Goal: Task Accomplishment & Management: Manage account settings

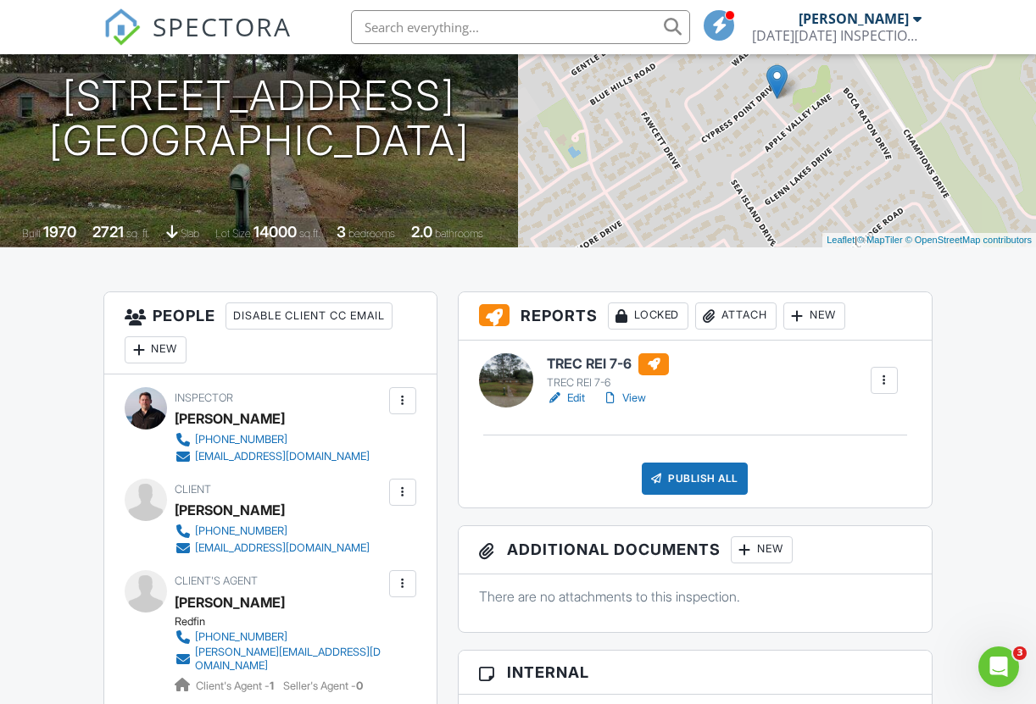
click at [637, 397] on link "View" at bounding box center [624, 398] width 44 height 17
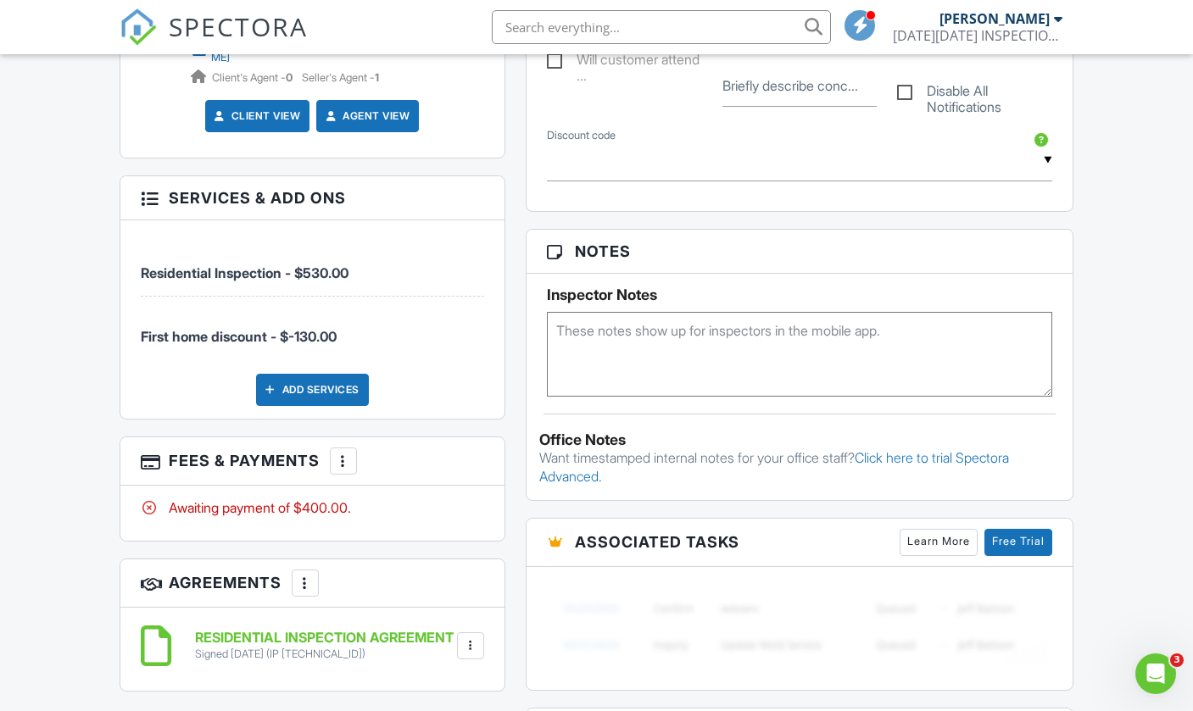
scroll to position [919, 0]
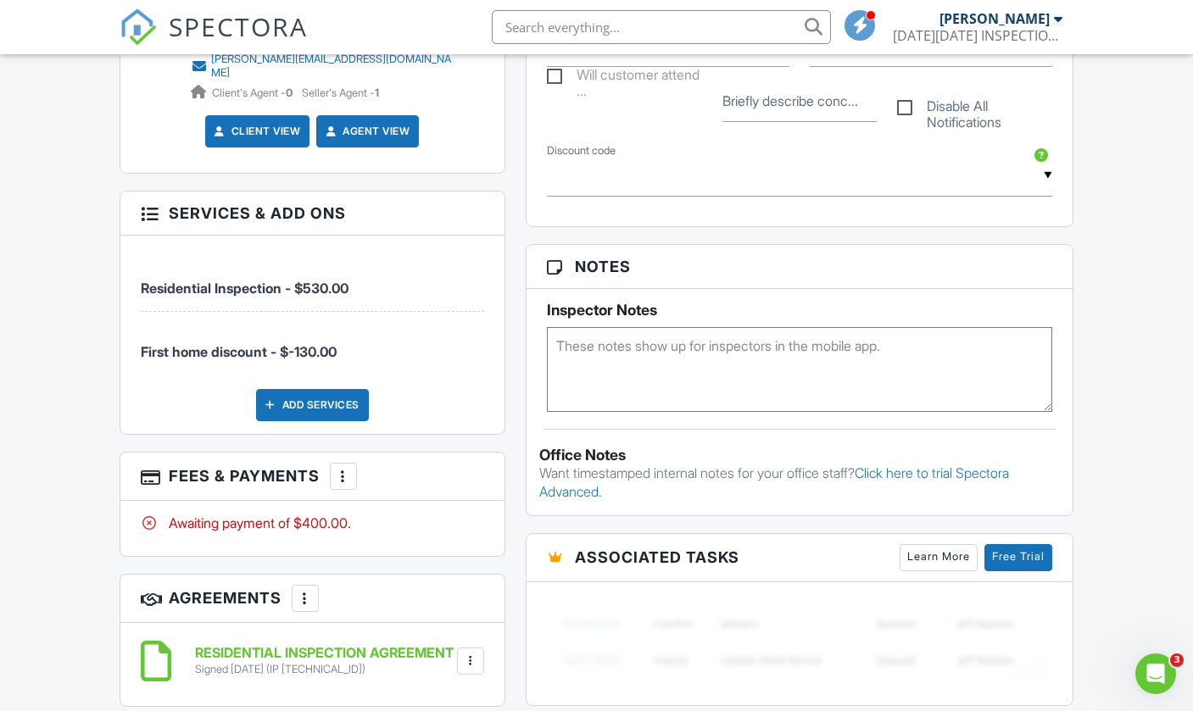
click at [343, 482] on div at bounding box center [343, 476] width 17 height 17
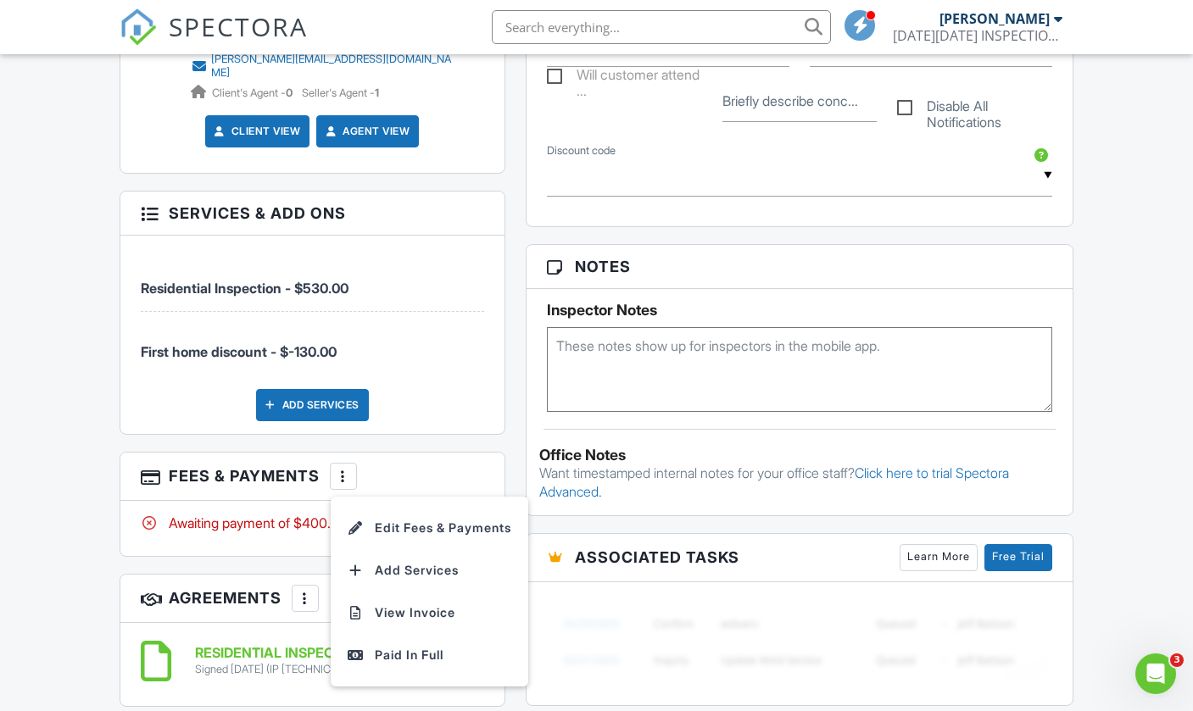
click at [14, 430] on div "Dashboard Calendar Inspections Unconfirmed Contacts Metrics Automations Advance…" at bounding box center [596, 345] width 1193 height 2421
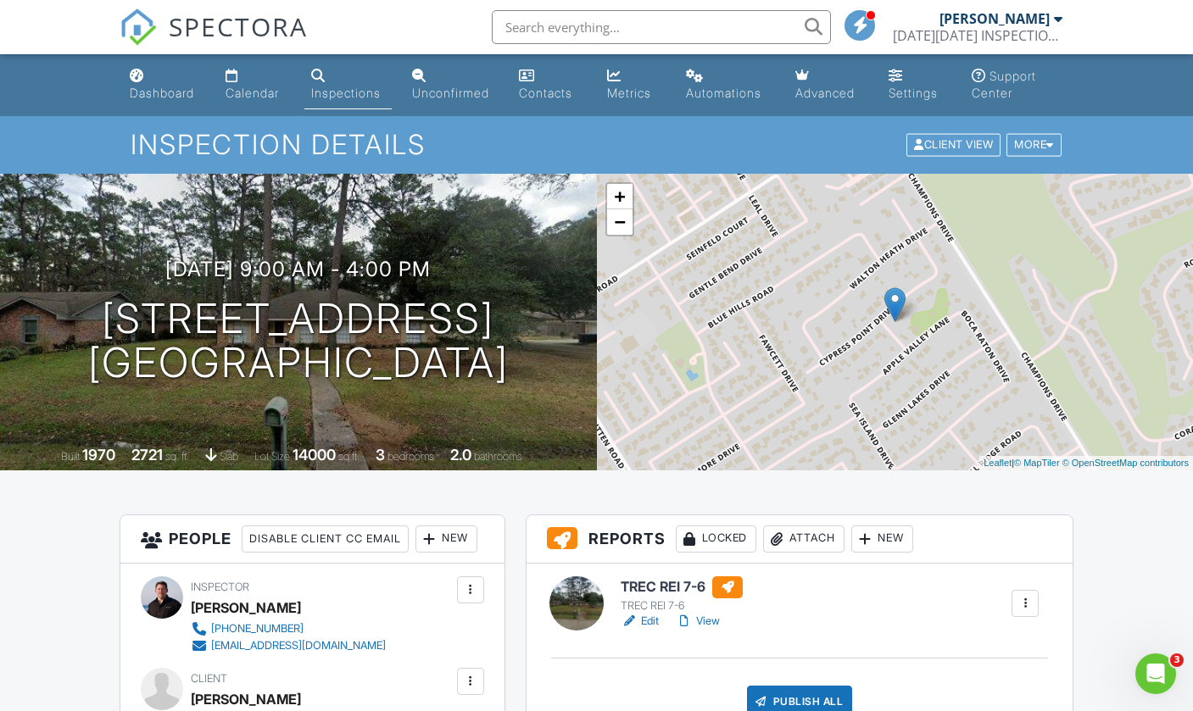
scroll to position [0, 0]
click at [693, 617] on div at bounding box center [684, 621] width 17 height 17
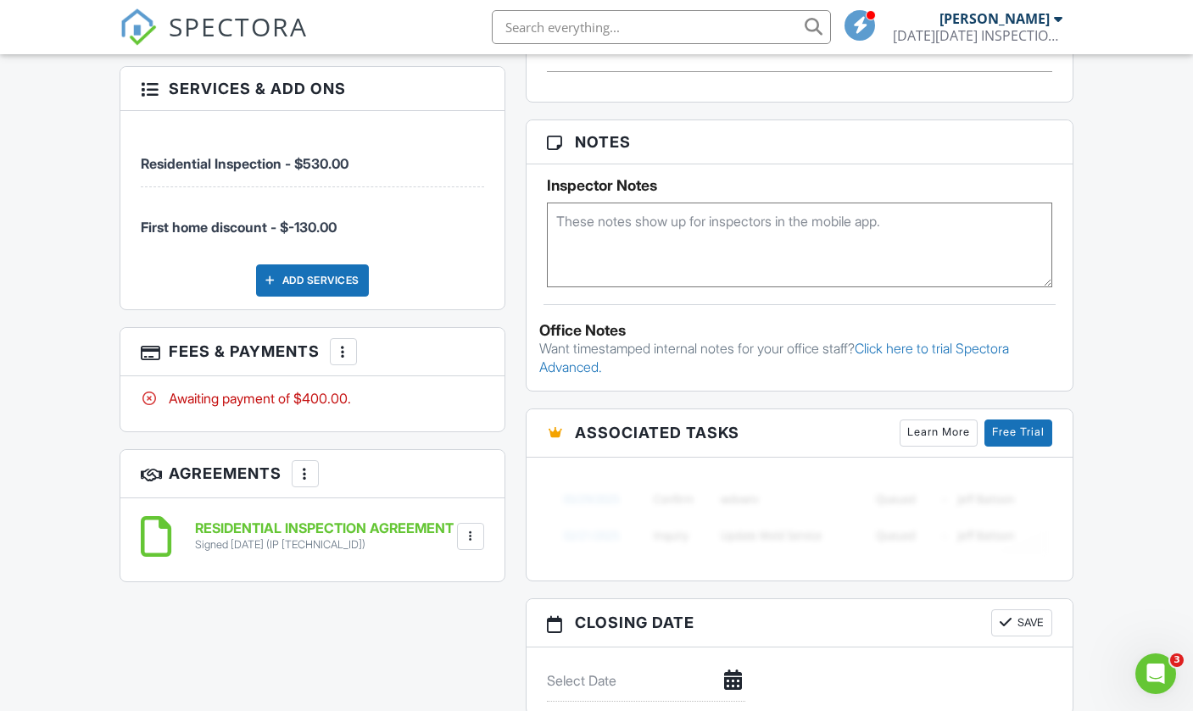
scroll to position [1043, 0]
click at [338, 359] on div at bounding box center [343, 352] width 17 height 17
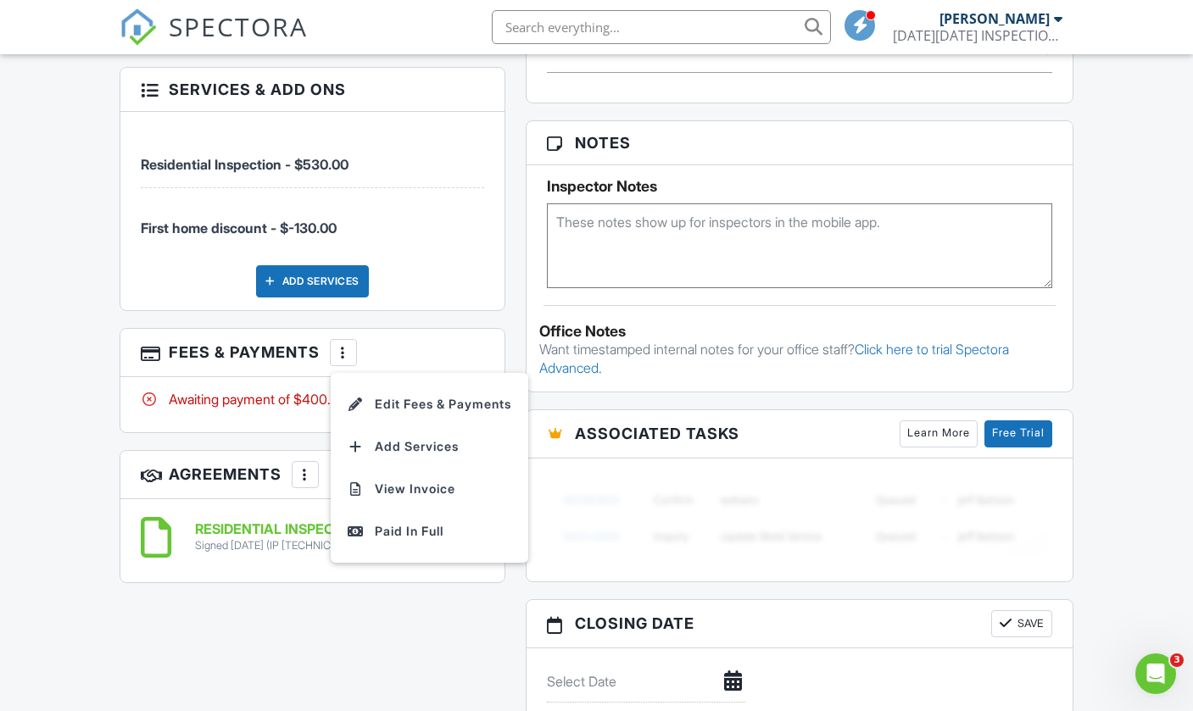
click at [83, 270] on div "Dashboard Calendar Inspections Unconfirmed Contacts Metrics Automations Advance…" at bounding box center [596, 222] width 1193 height 2421
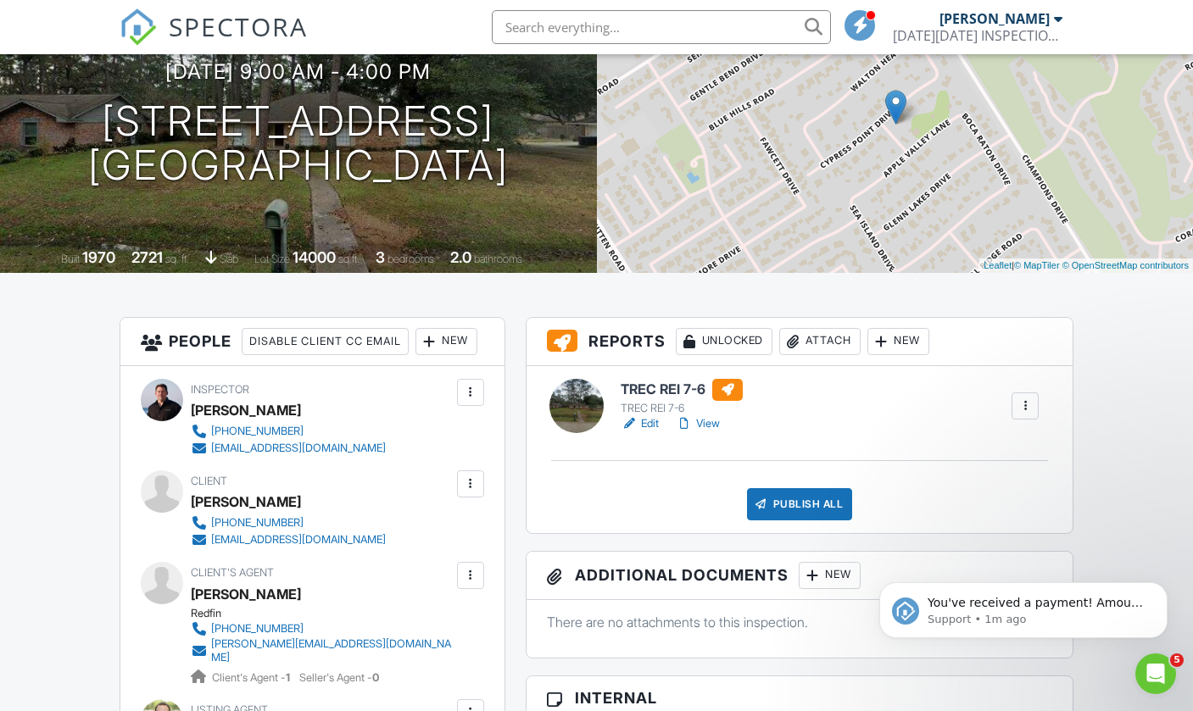
scroll to position [187, 0]
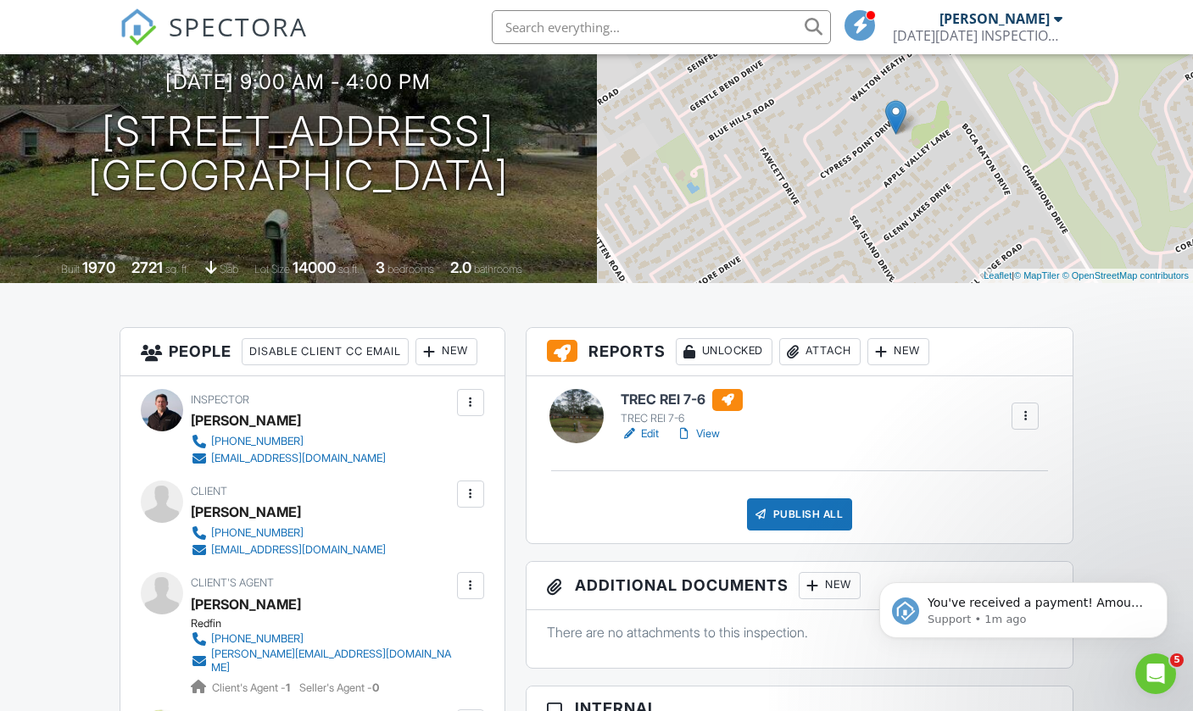
click at [705, 433] on link "View" at bounding box center [698, 434] width 44 height 17
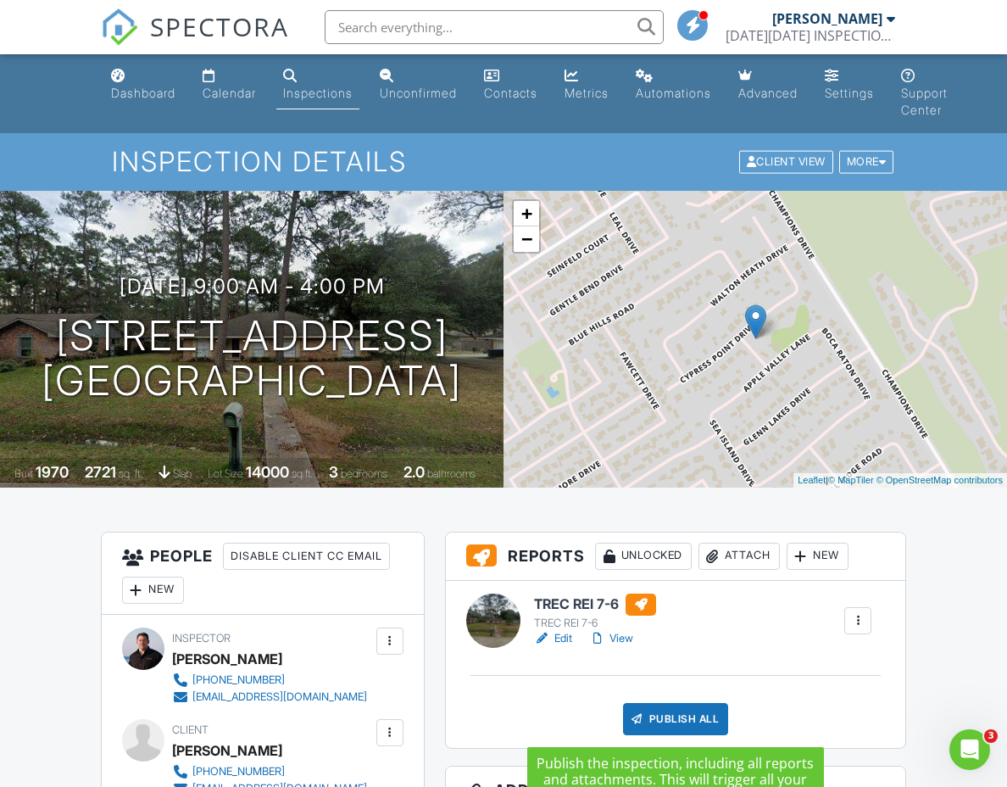
click at [679, 715] on div "Publish All" at bounding box center [676, 719] width 106 height 32
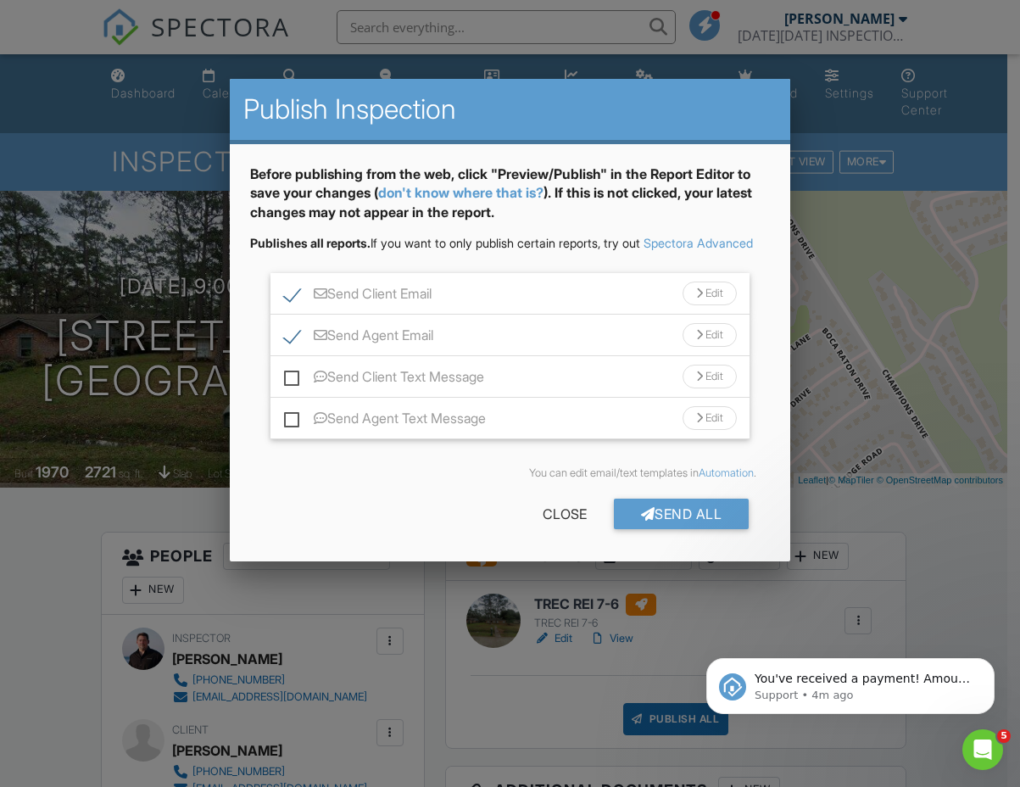
click at [286, 390] on label "Send Client Text Message" at bounding box center [384, 379] width 200 height 21
click at [286, 374] on input "Send Client Text Message" at bounding box center [289, 368] width 11 height 11
checkbox input "true"
click at [287, 431] on label "Send Agent Text Message" at bounding box center [385, 420] width 202 height 21
click at [287, 415] on input "Send Agent Text Message" at bounding box center [289, 409] width 11 height 11
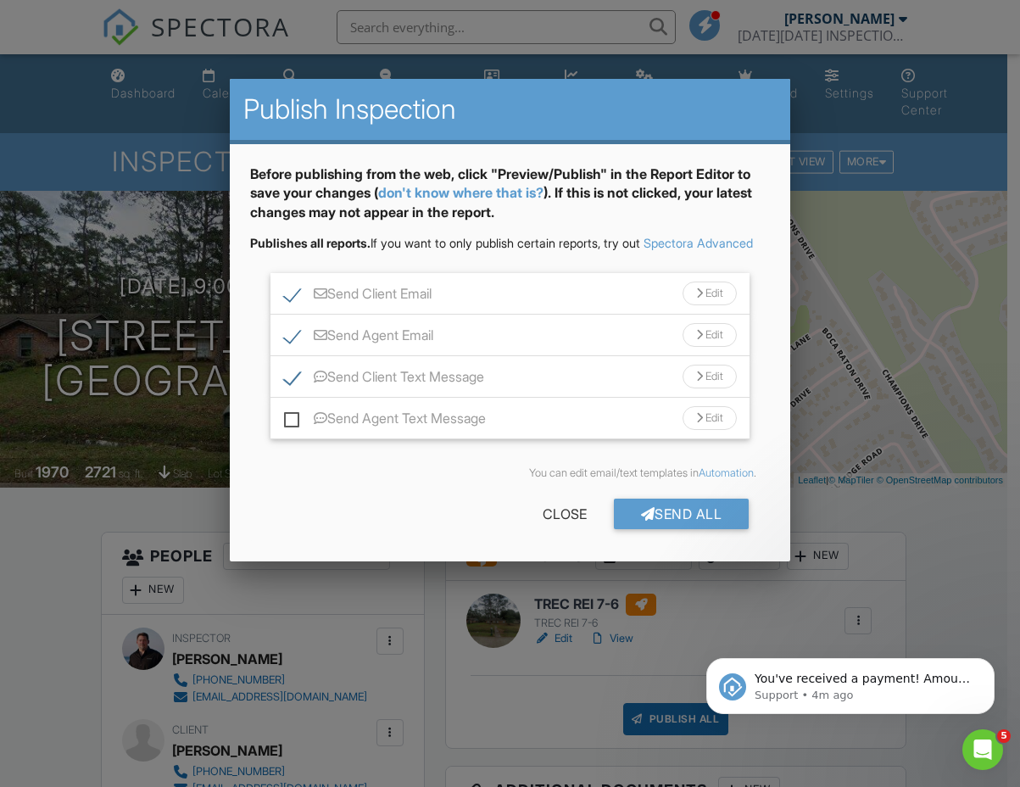
checkbox input "true"
click at [687, 529] on div "Send All" at bounding box center [682, 513] width 136 height 31
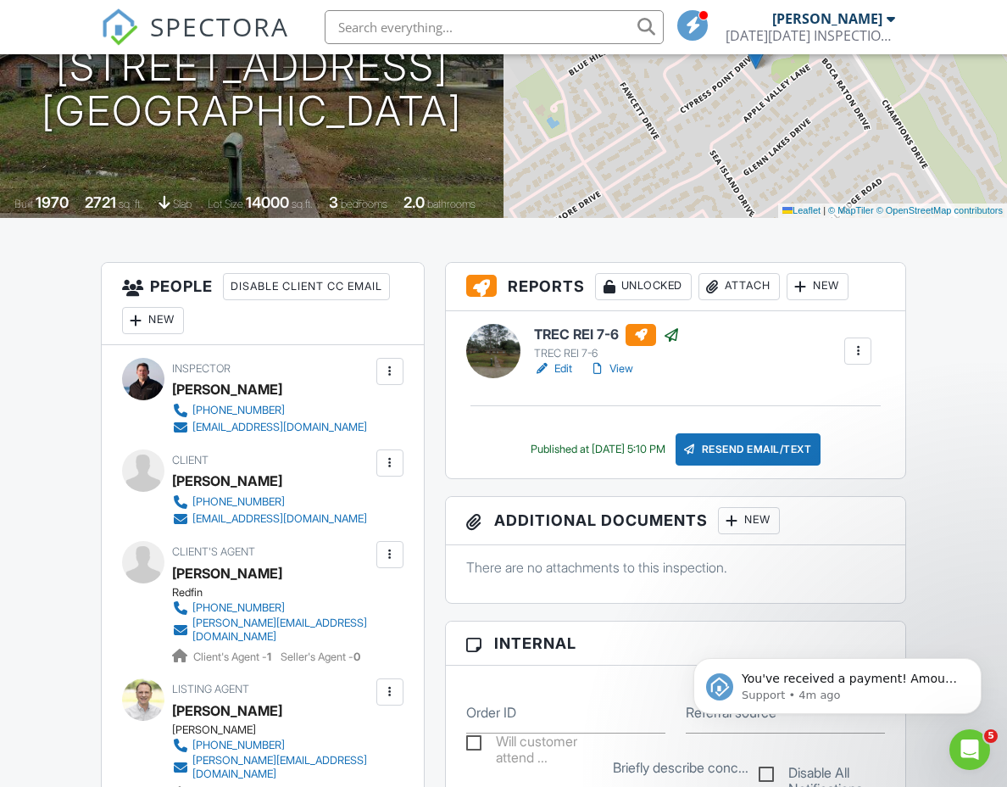
scroll to position [271, 0]
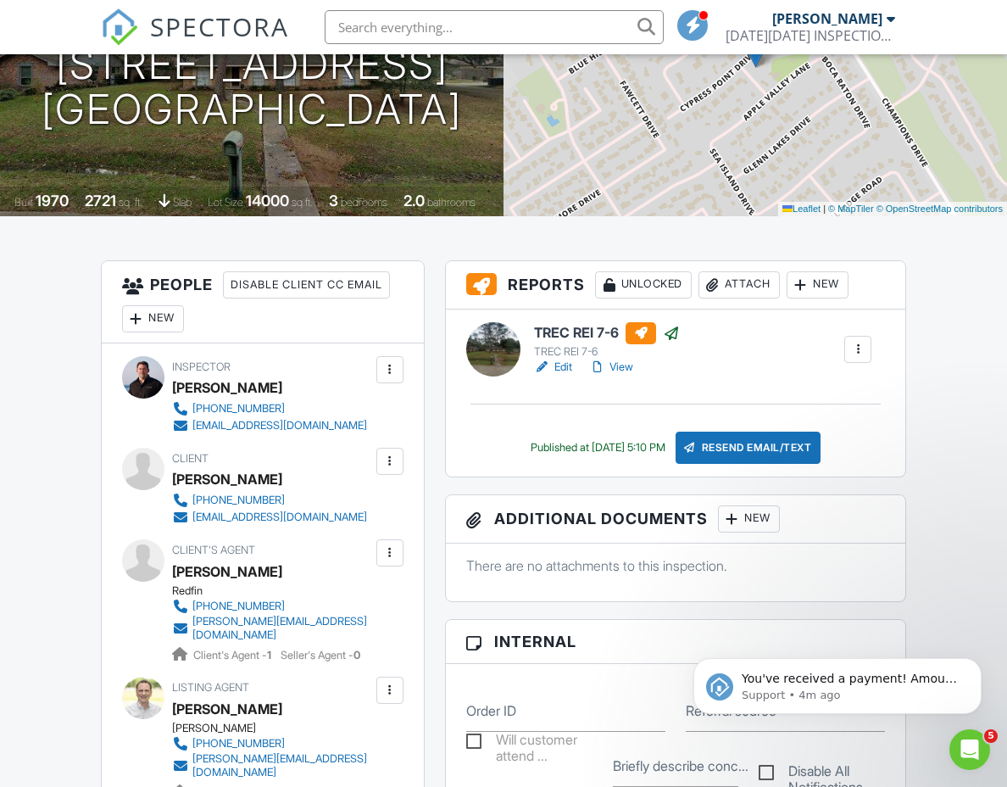
click at [617, 367] on link "View" at bounding box center [611, 367] width 44 height 17
